Goal: Transaction & Acquisition: Book appointment/travel/reservation

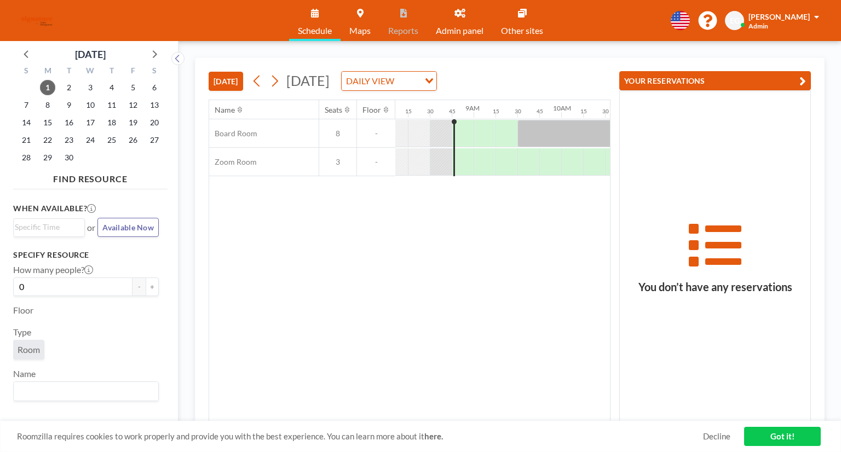
scroll to position [0, 744]
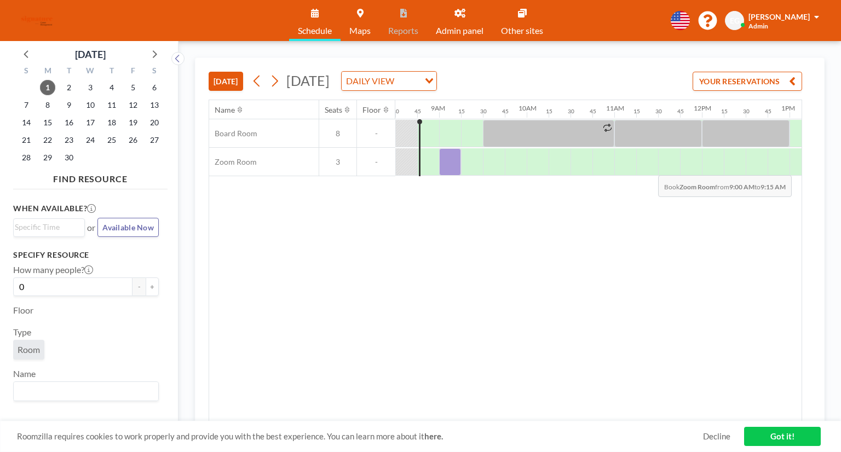
click at [458, 166] on div at bounding box center [450, 161] width 22 height 27
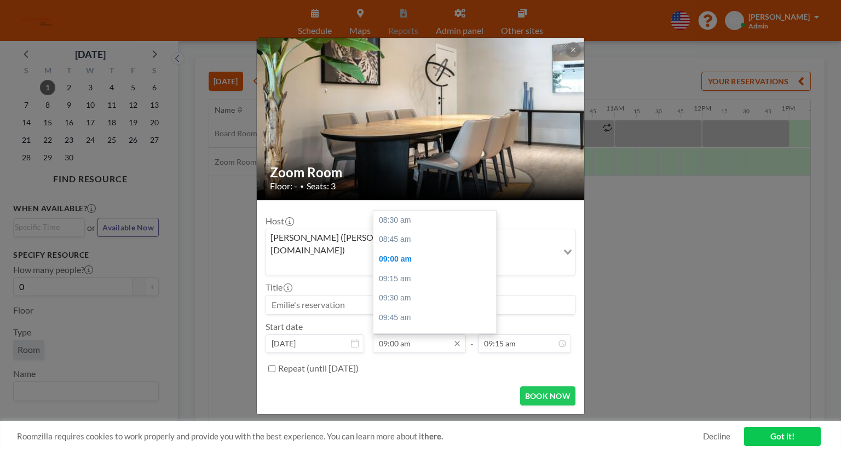
scroll to position [39, 0]
click at [406, 230] on div "09:15 am" at bounding box center [437, 240] width 128 height 20
type input "09:15 am"
type input "09:30 am"
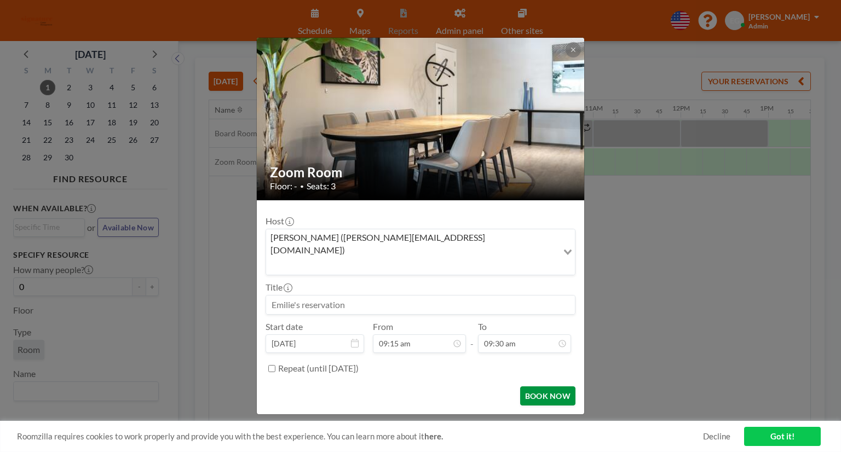
scroll to position [0, 788]
click at [551, 386] on button "BOOK NOW" at bounding box center [547, 395] width 55 height 19
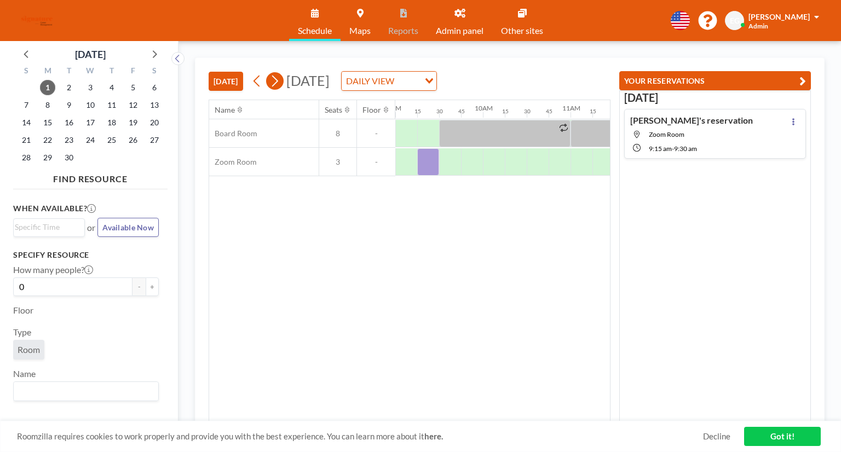
click at [280, 84] on icon at bounding box center [274, 81] width 10 height 16
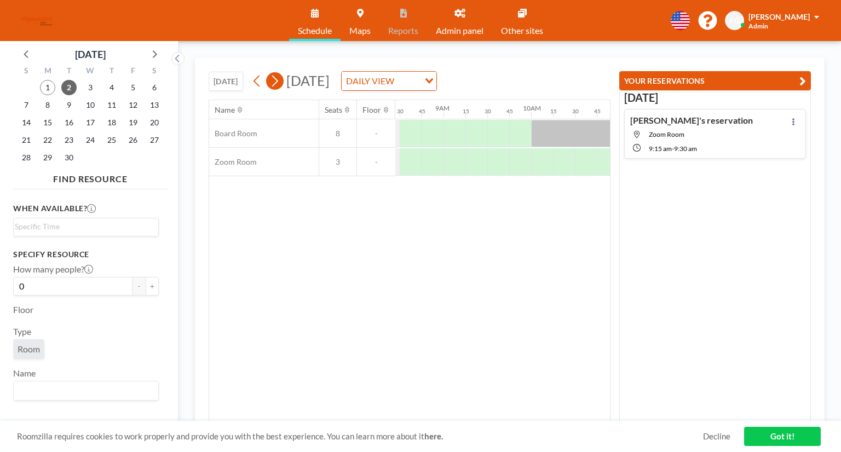
scroll to position [0, 744]
click at [275, 81] on icon at bounding box center [274, 81] width 10 height 16
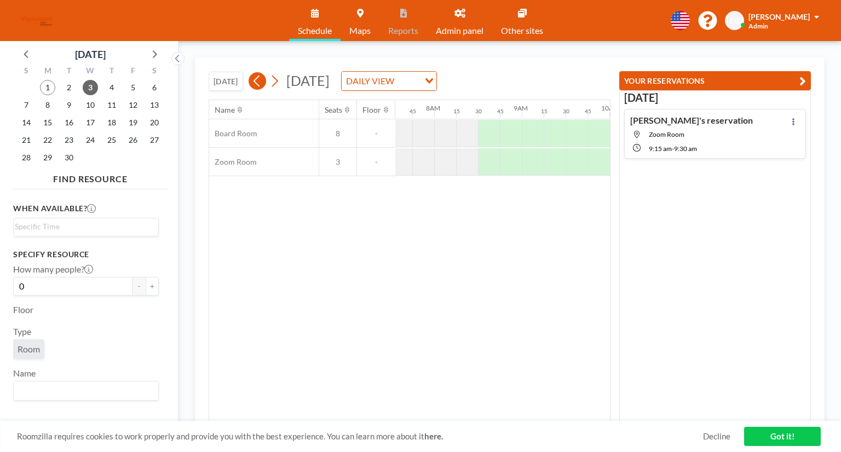
scroll to position [0, 679]
click at [262, 83] on icon at bounding box center [257, 81] width 10 height 16
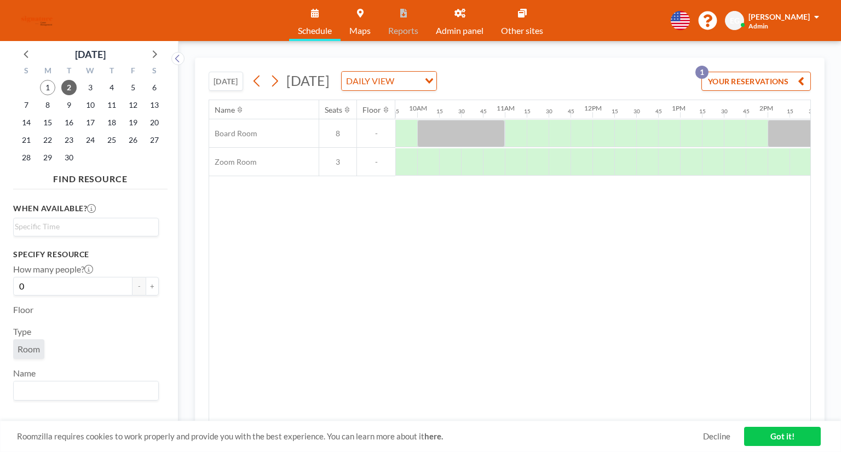
scroll to position [0, 853]
click at [517, 136] on div at bounding box center [516, 133] width 22 height 27
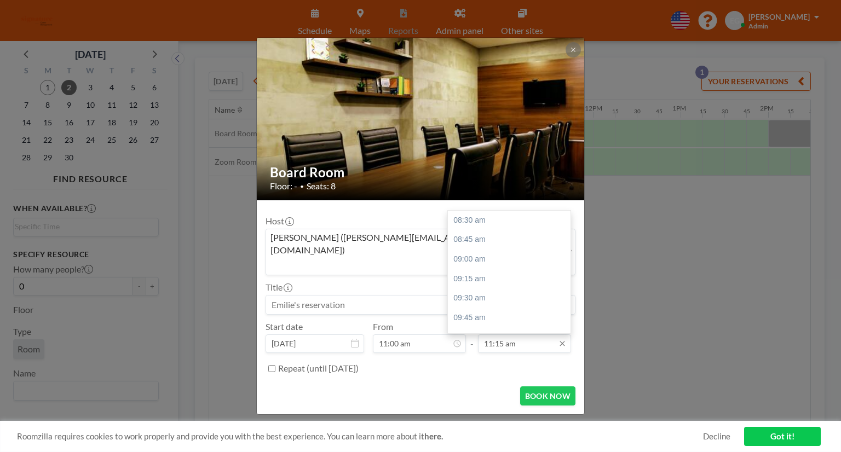
scroll to position [215, 0]
click at [489, 269] on div "12:00 pm" at bounding box center [512, 279] width 128 height 20
type input "12:00 pm"
click at [536, 386] on button "BOOK NOW" at bounding box center [547, 395] width 55 height 19
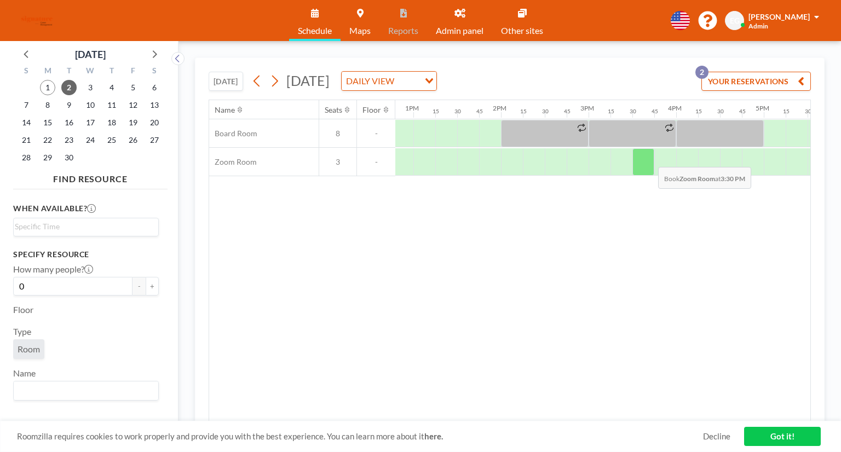
scroll to position [0, 1123]
click at [507, 166] on div at bounding box center [510, 161] width 22 height 27
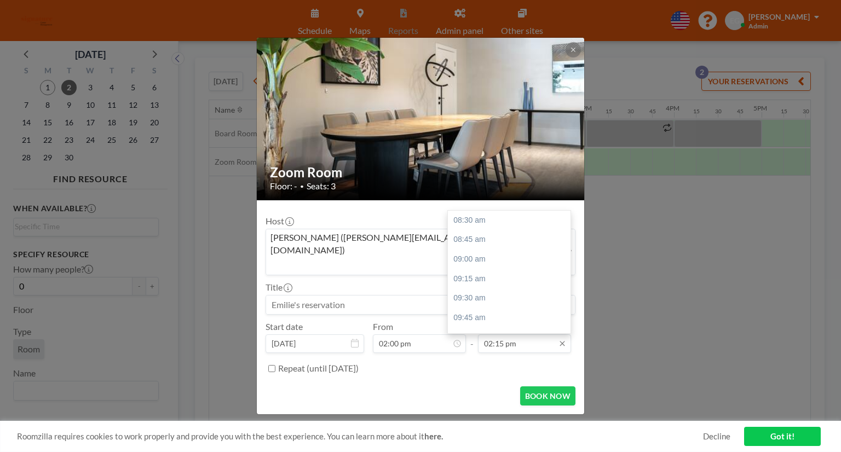
scroll to position [448, 0]
click at [512, 309] on div "03:30 pm" at bounding box center [512, 318] width 128 height 20
type input "03:30 pm"
click at [562, 388] on button "BOOK NOW" at bounding box center [547, 395] width 55 height 19
